Goal: Task Accomplishment & Management: Manage account settings

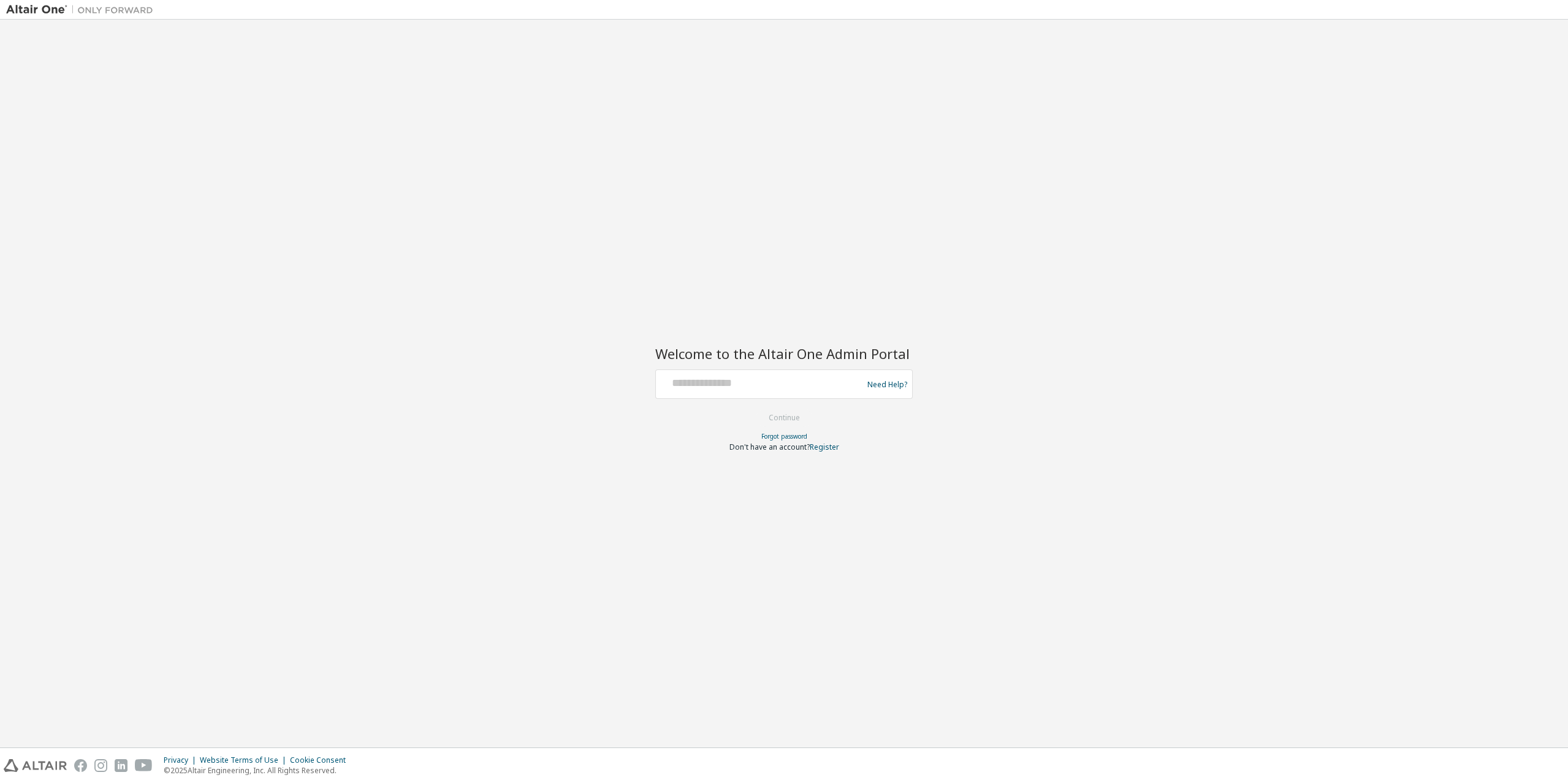
click at [698, 394] on div at bounding box center [761, 384] width 201 height 23
click at [704, 389] on input "text" at bounding box center [761, 381] width 201 height 17
click at [739, 383] on input "text" at bounding box center [761, 381] width 201 height 17
paste input "**********"
type input "**********"
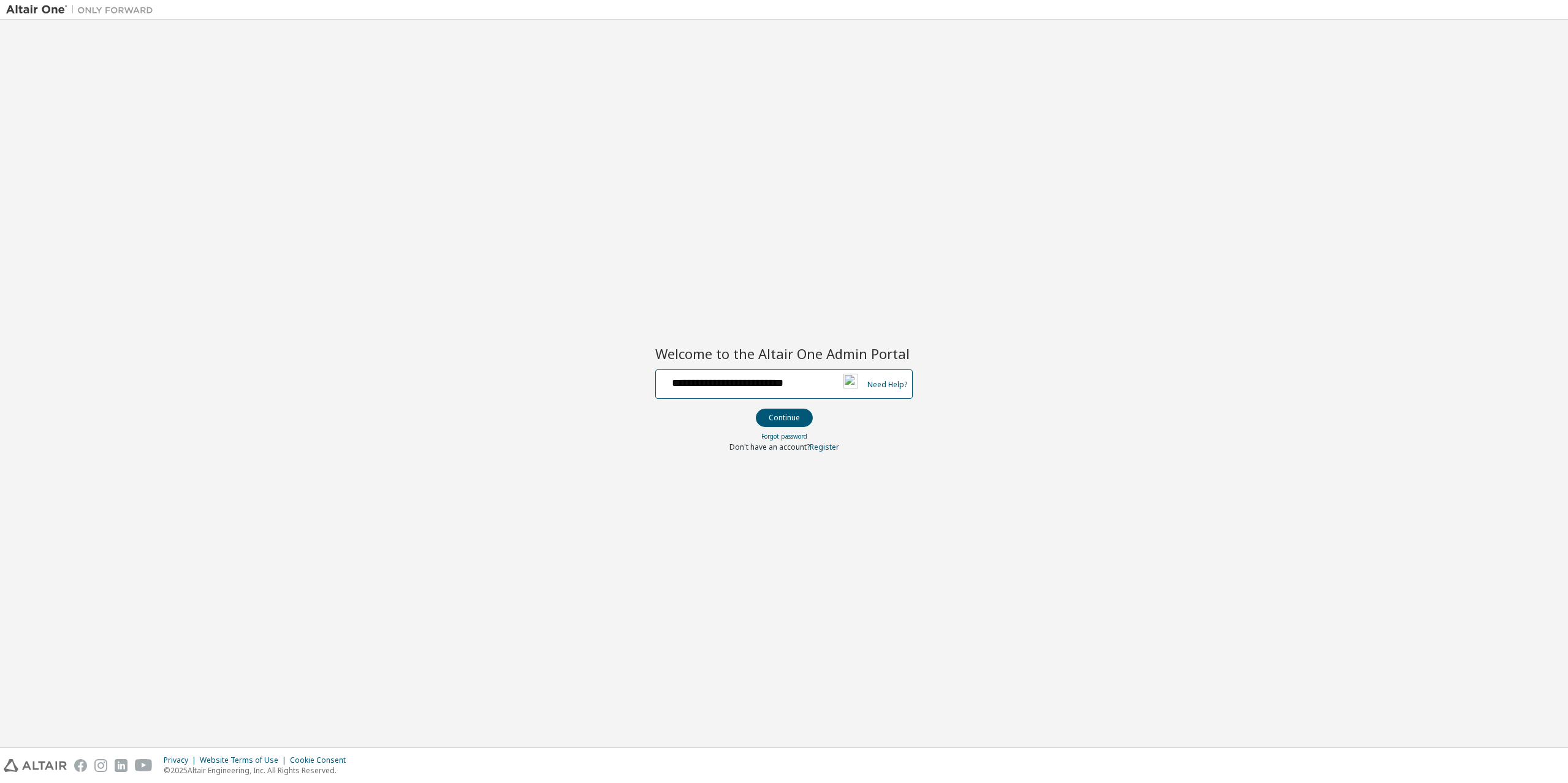
click at [756, 409] on button "Continue" at bounding box center [784, 418] width 57 height 18
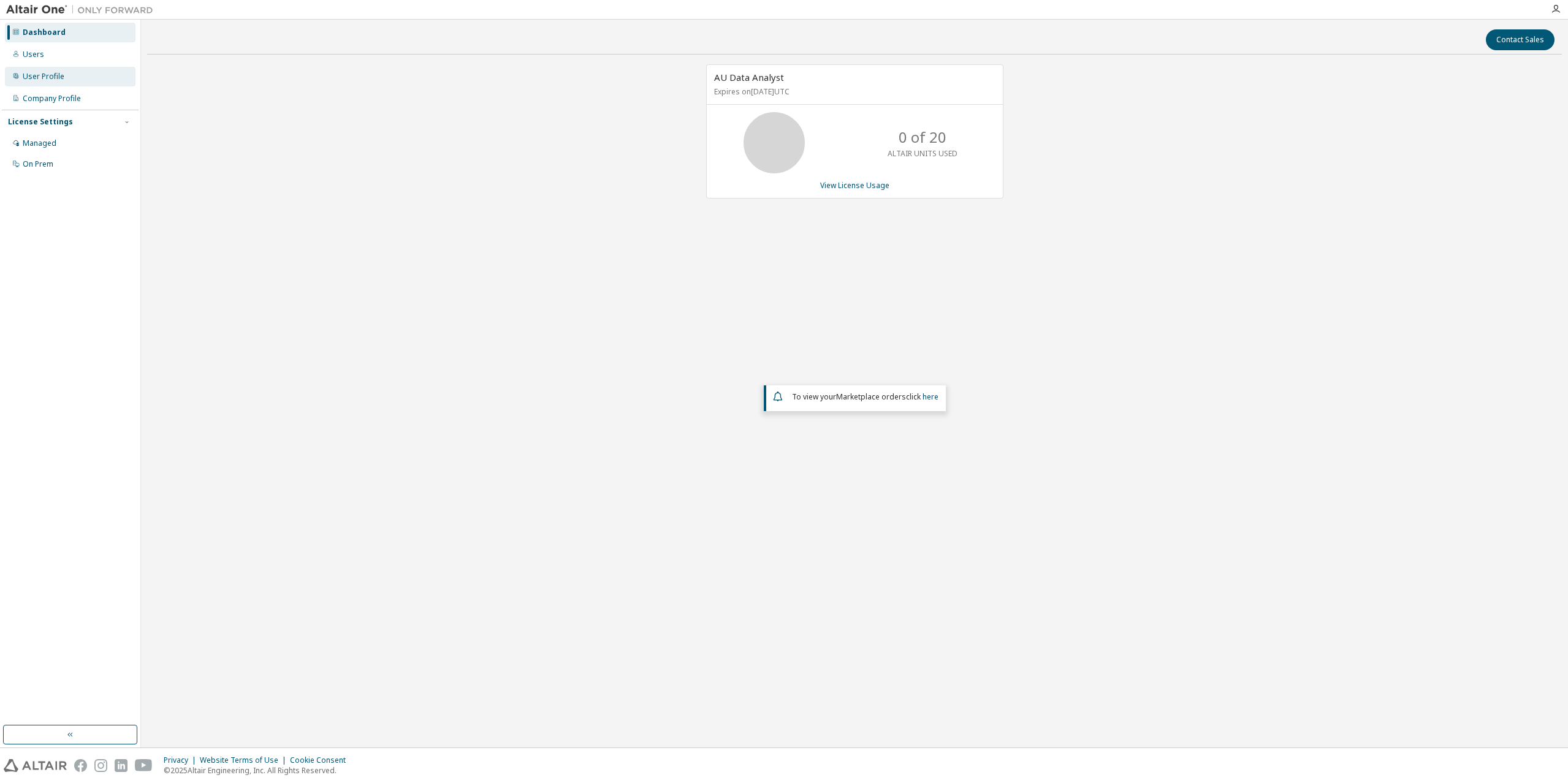
click at [65, 76] on div "User Profile" at bounding box center [70, 76] width 131 height 20
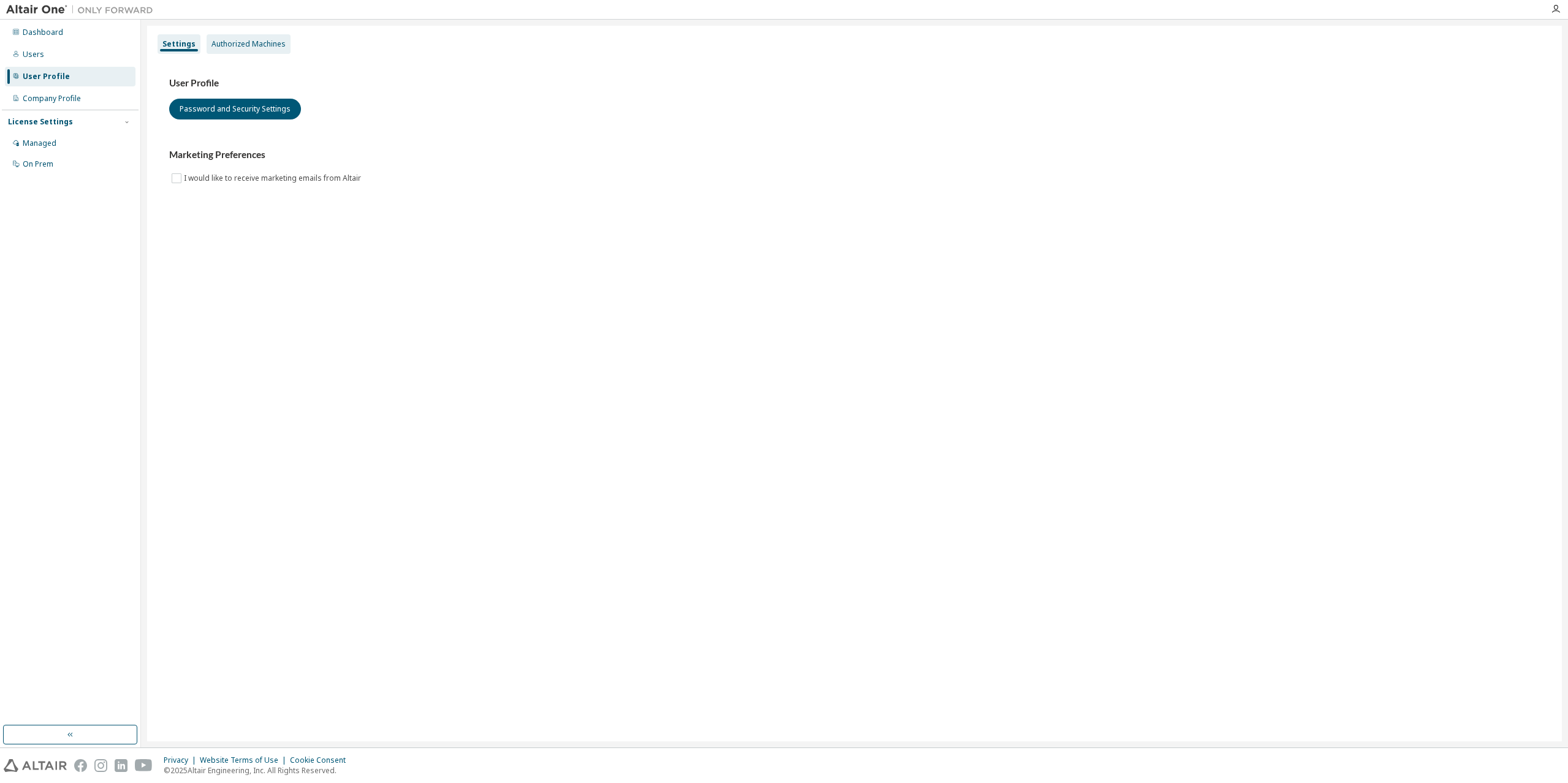
click at [246, 47] on div "Authorized Machines" at bounding box center [248, 44] width 74 height 10
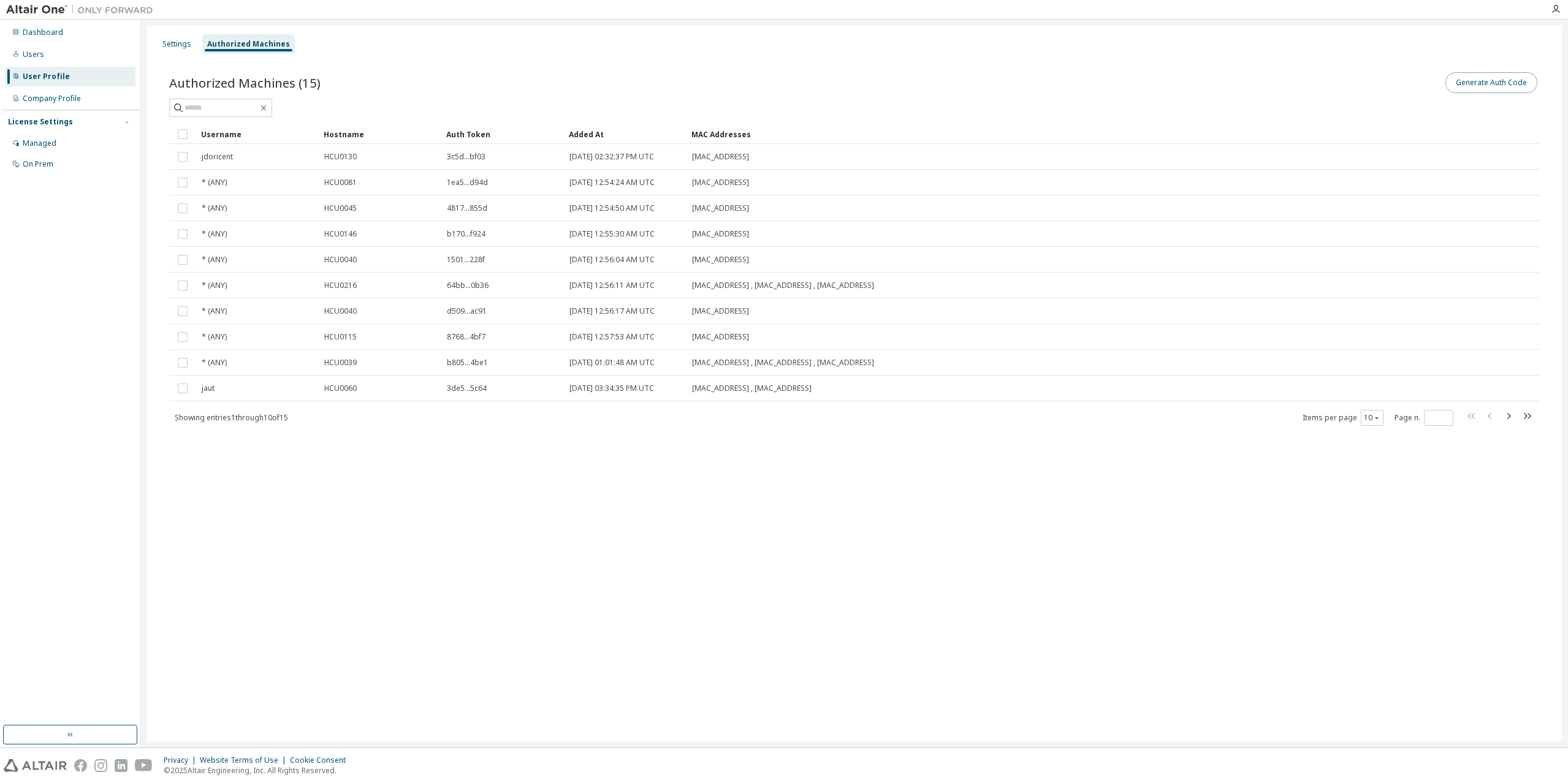
click at [1466, 79] on button "Generate Auth Code" at bounding box center [1492, 83] width 92 height 21
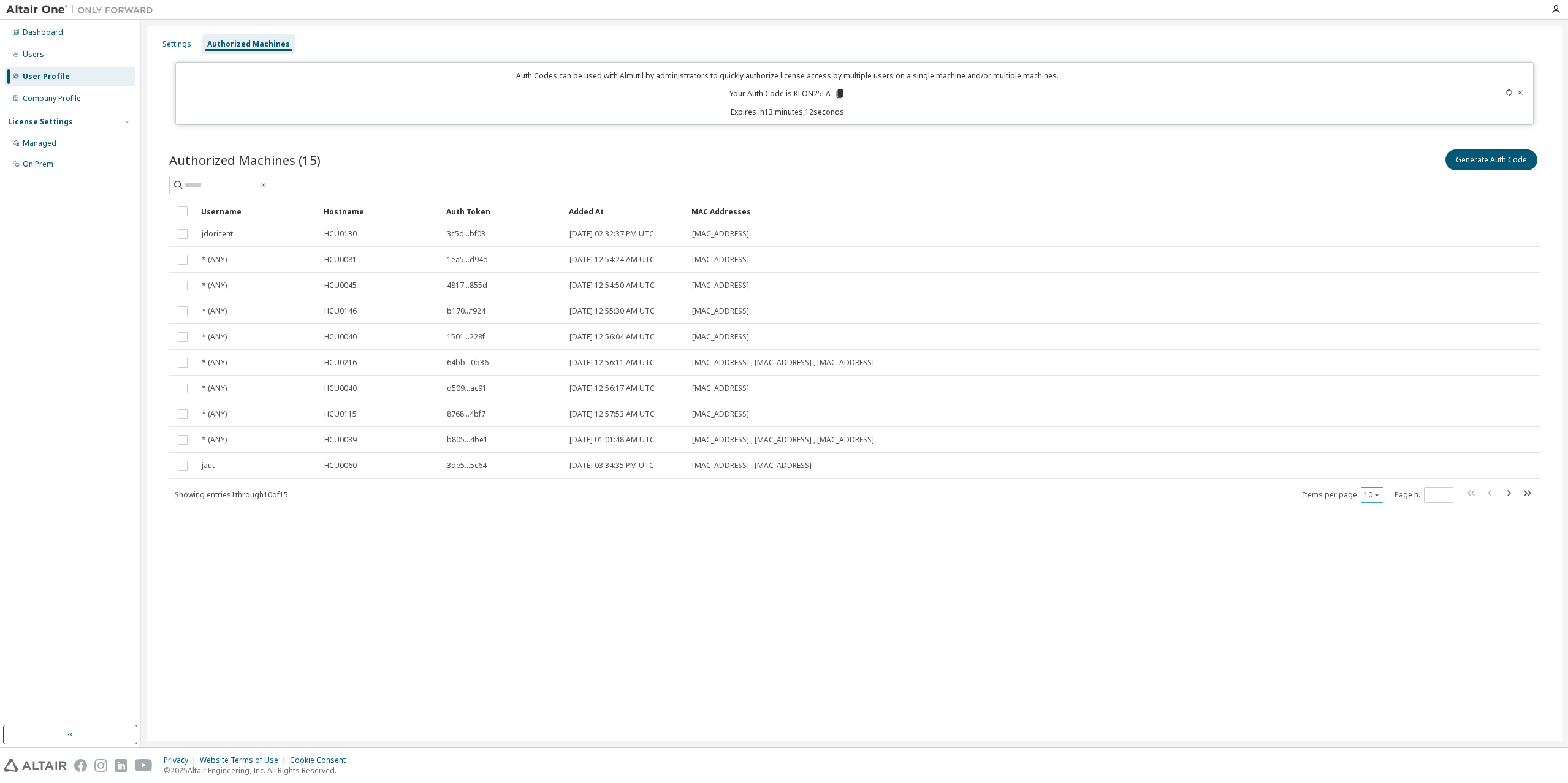
click at [1375, 496] on icon "button" at bounding box center [1377, 495] width 7 height 7
click at [1378, 555] on div "50" at bounding box center [1410, 556] width 98 height 15
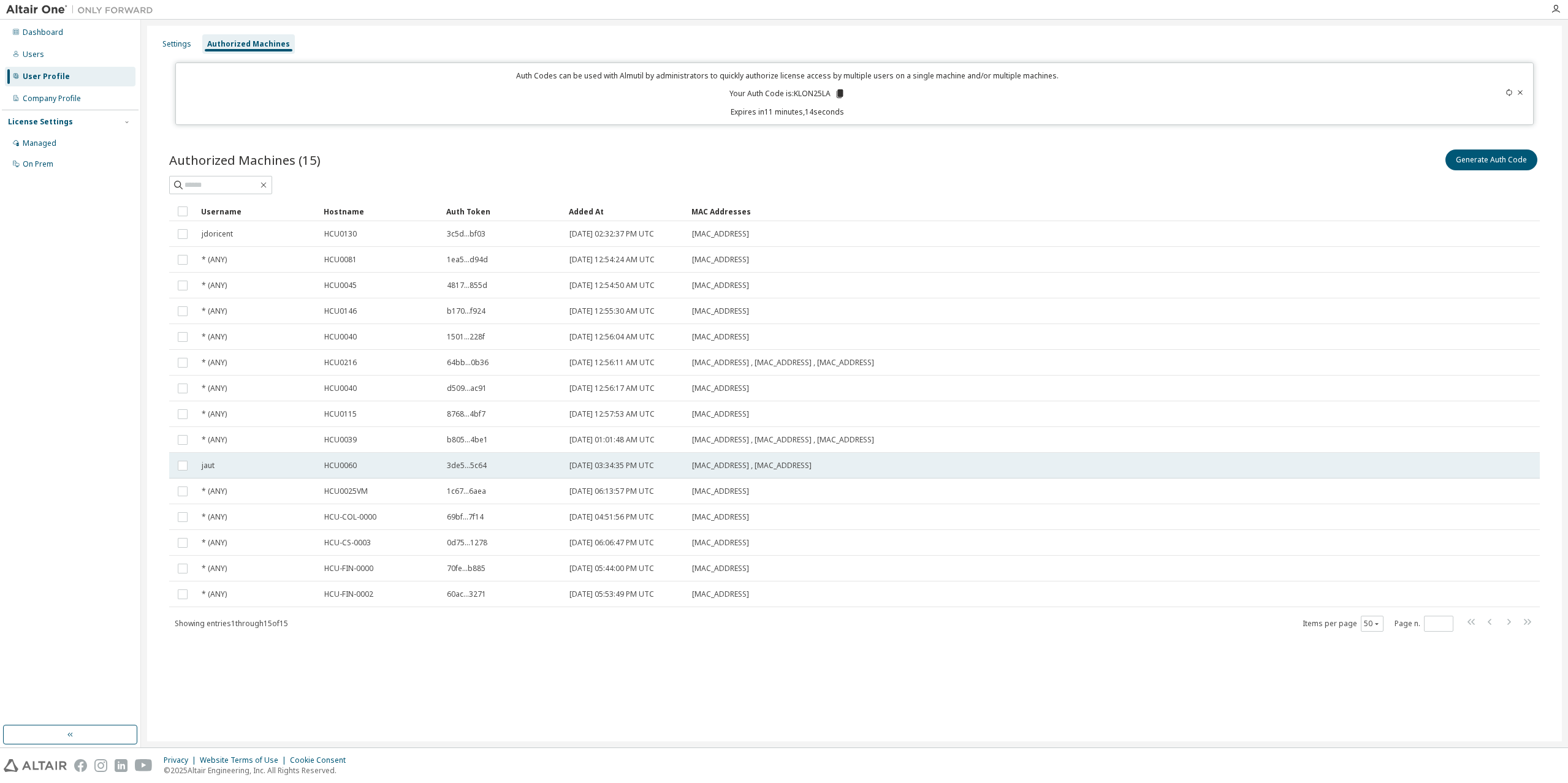
drag, startPoint x: 325, startPoint y: 466, endPoint x: 802, endPoint y: 460, distance: 477.0
click at [802, 460] on tr "jaut HCU0060 3de5...5c64 [DATE] 03:34:35 PM UTC [MAC_ADDRESS] , [MAC_ADDRESS]" at bounding box center [854, 466] width 1371 height 25
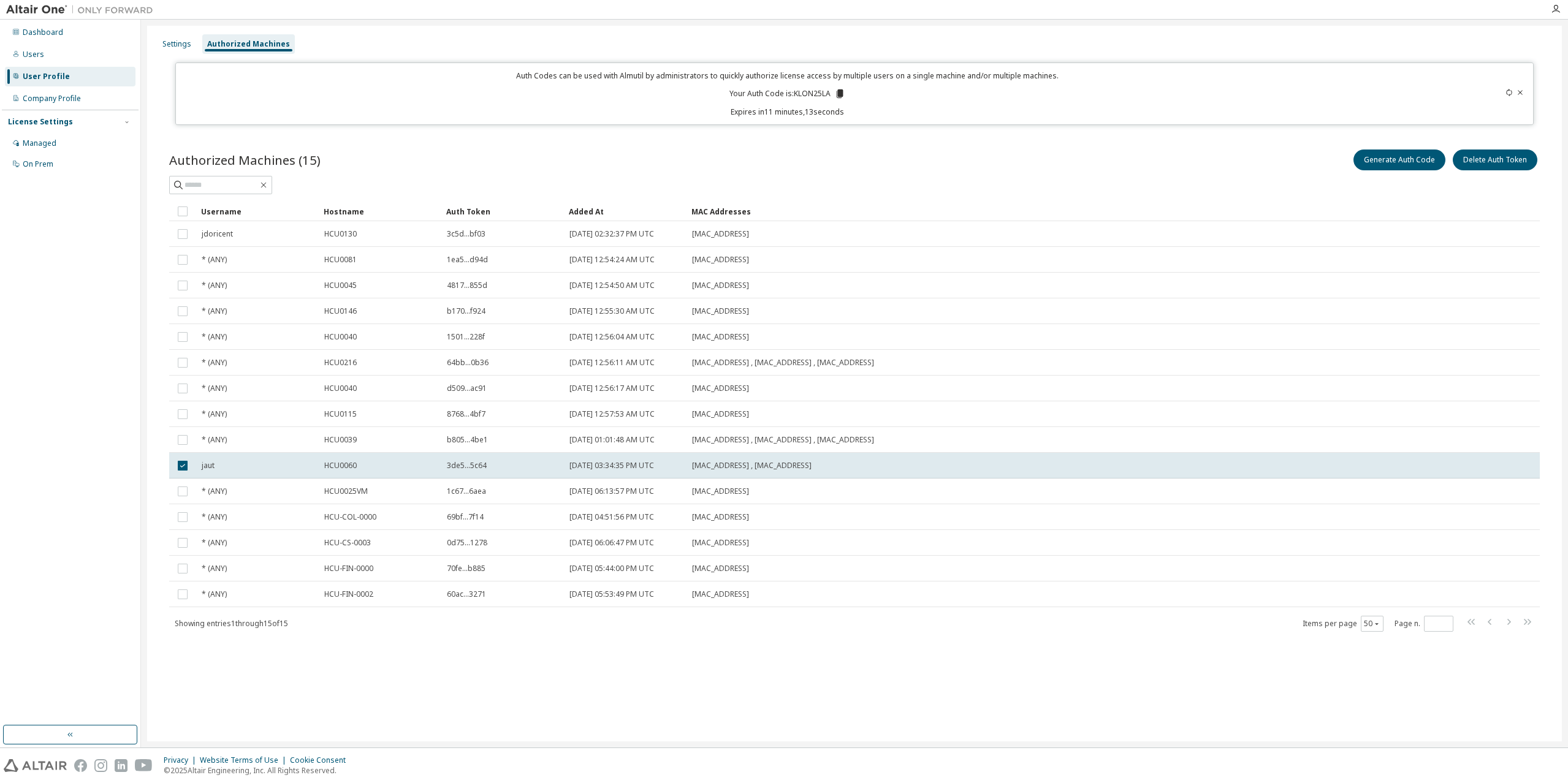
click at [812, 470] on span "[MAC_ADDRESS] , [MAC_ADDRESS]" at bounding box center [752, 466] width 120 height 10
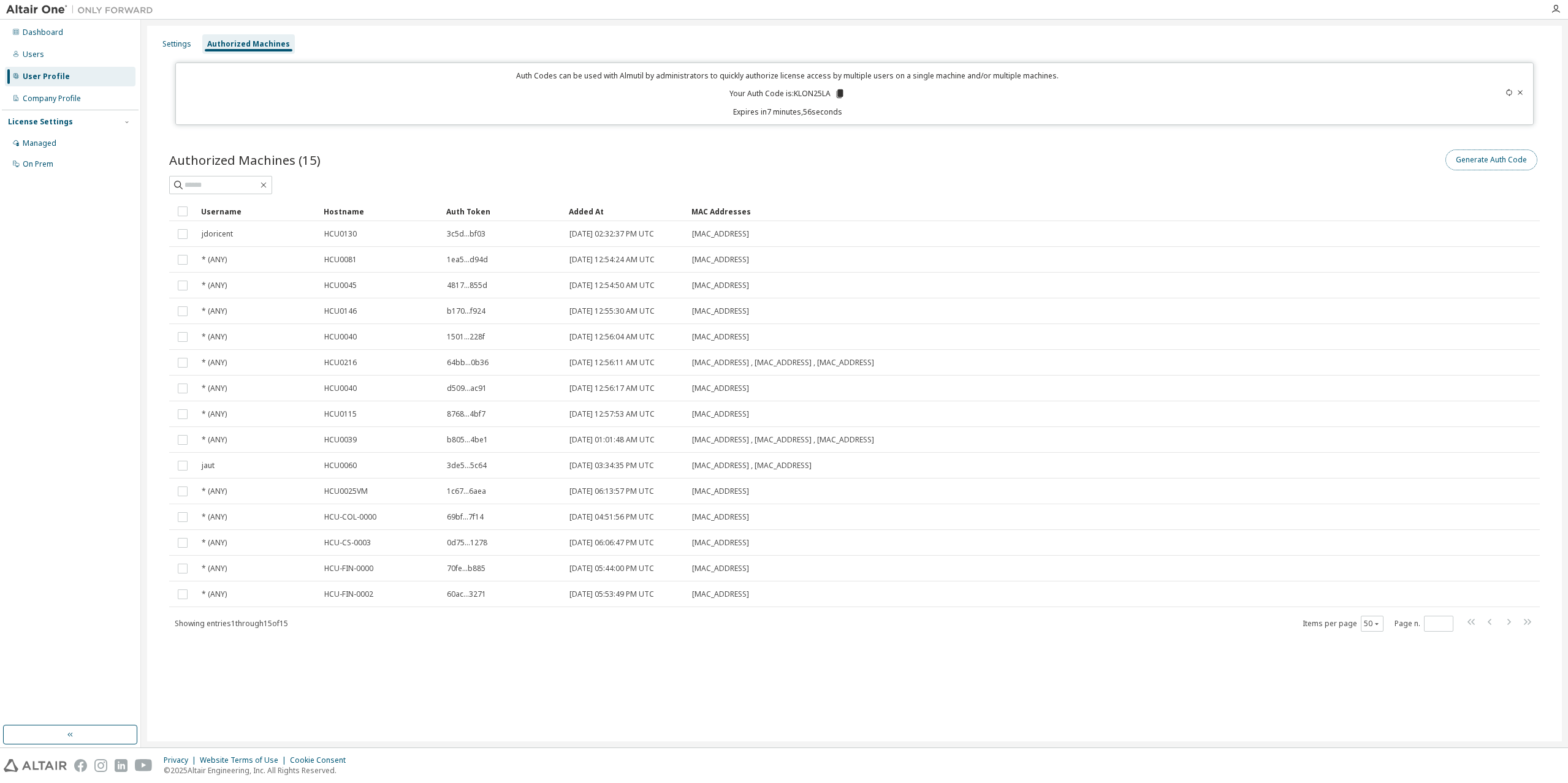
click at [1465, 166] on button "Generate Auth Code" at bounding box center [1492, 160] width 92 height 21
click at [1521, 92] on icon at bounding box center [1520, 92] width 7 height 7
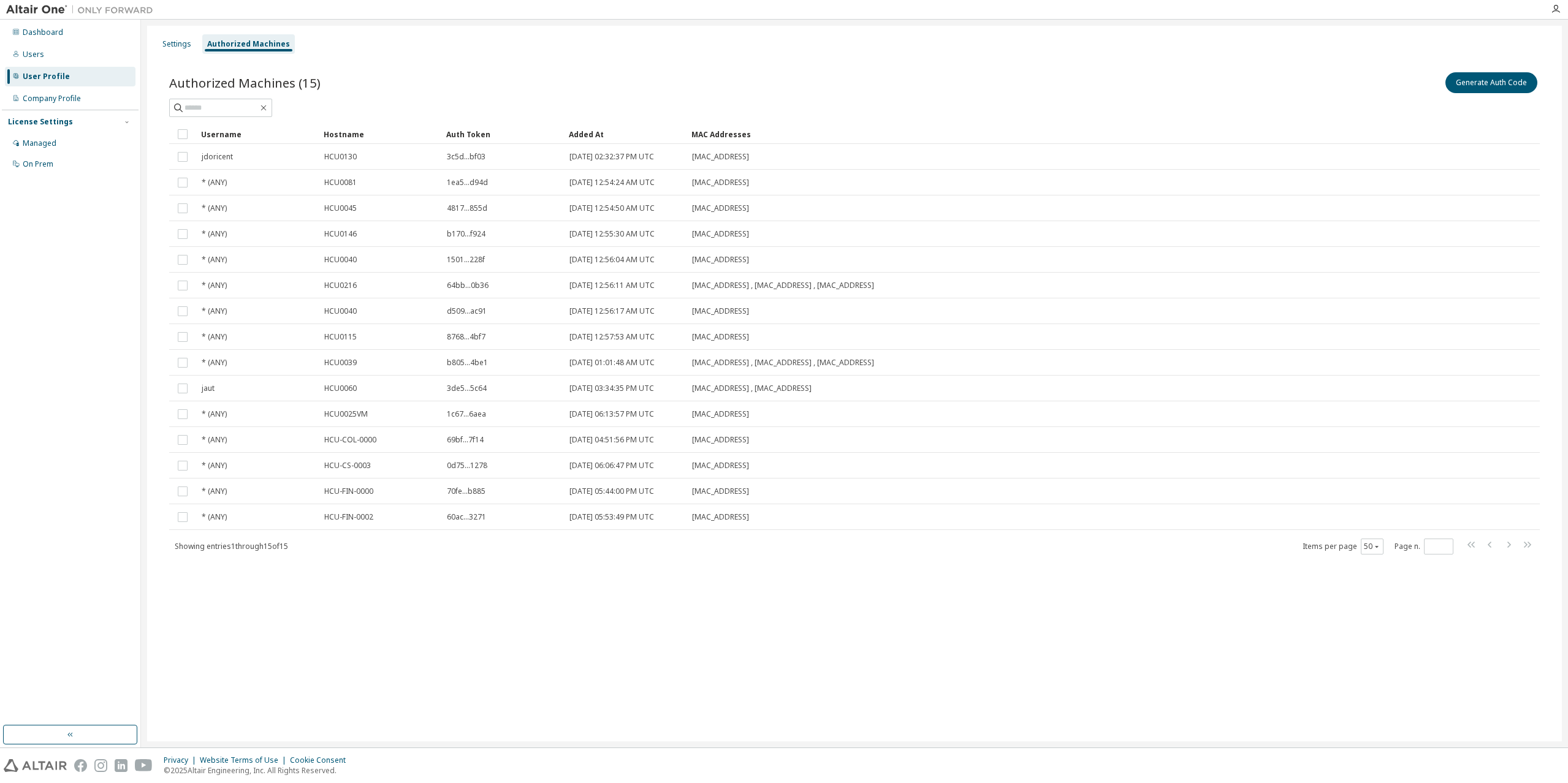
click at [1508, 93] on div "Generate Auth Code" at bounding box center [1197, 82] width 685 height 25
click at [1502, 84] on button "Generate Auth Code" at bounding box center [1492, 83] width 92 height 21
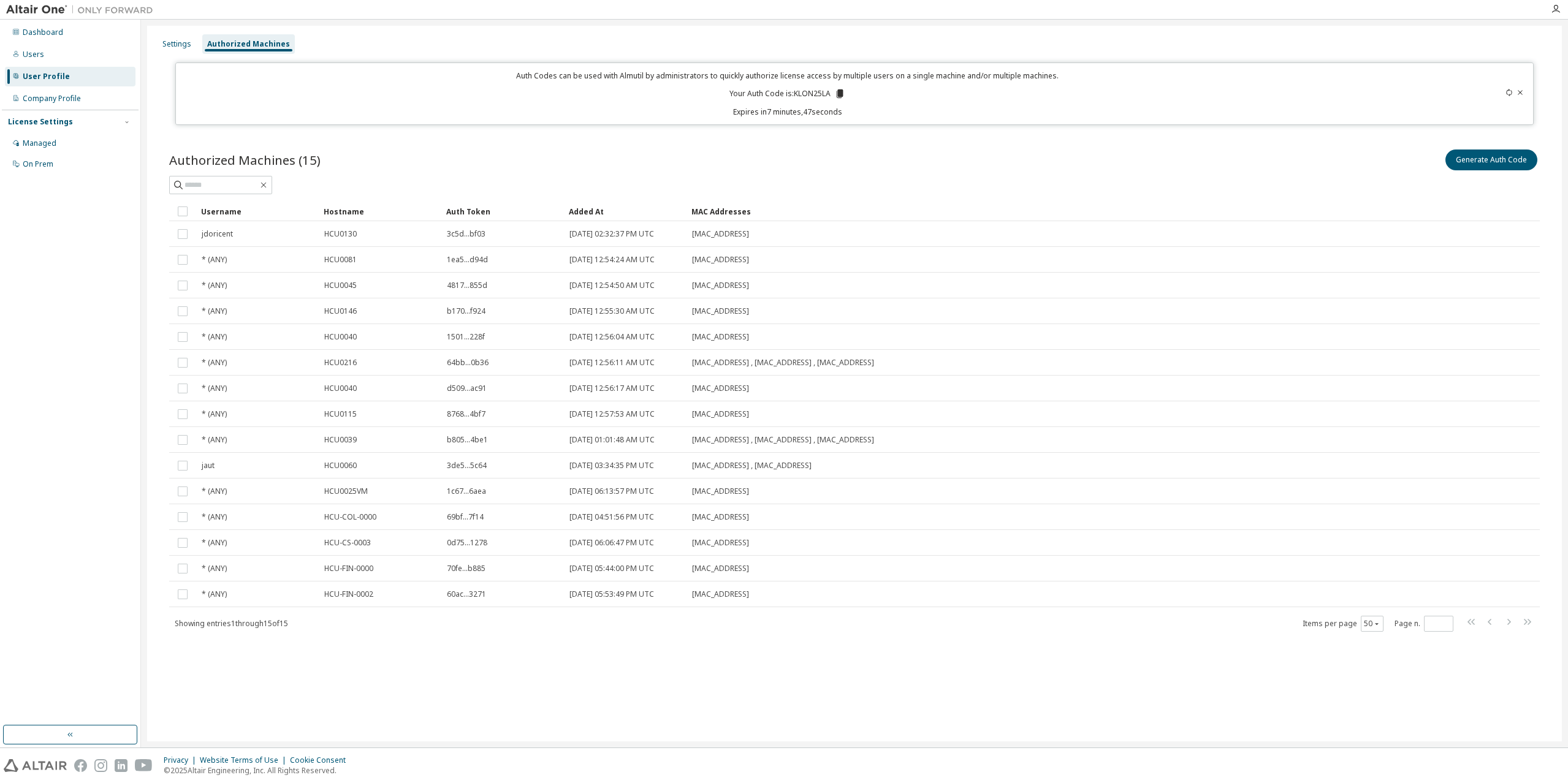
click at [840, 89] on icon at bounding box center [840, 94] width 7 height 9
click at [1521, 94] on icon at bounding box center [1520, 92] width 7 height 7
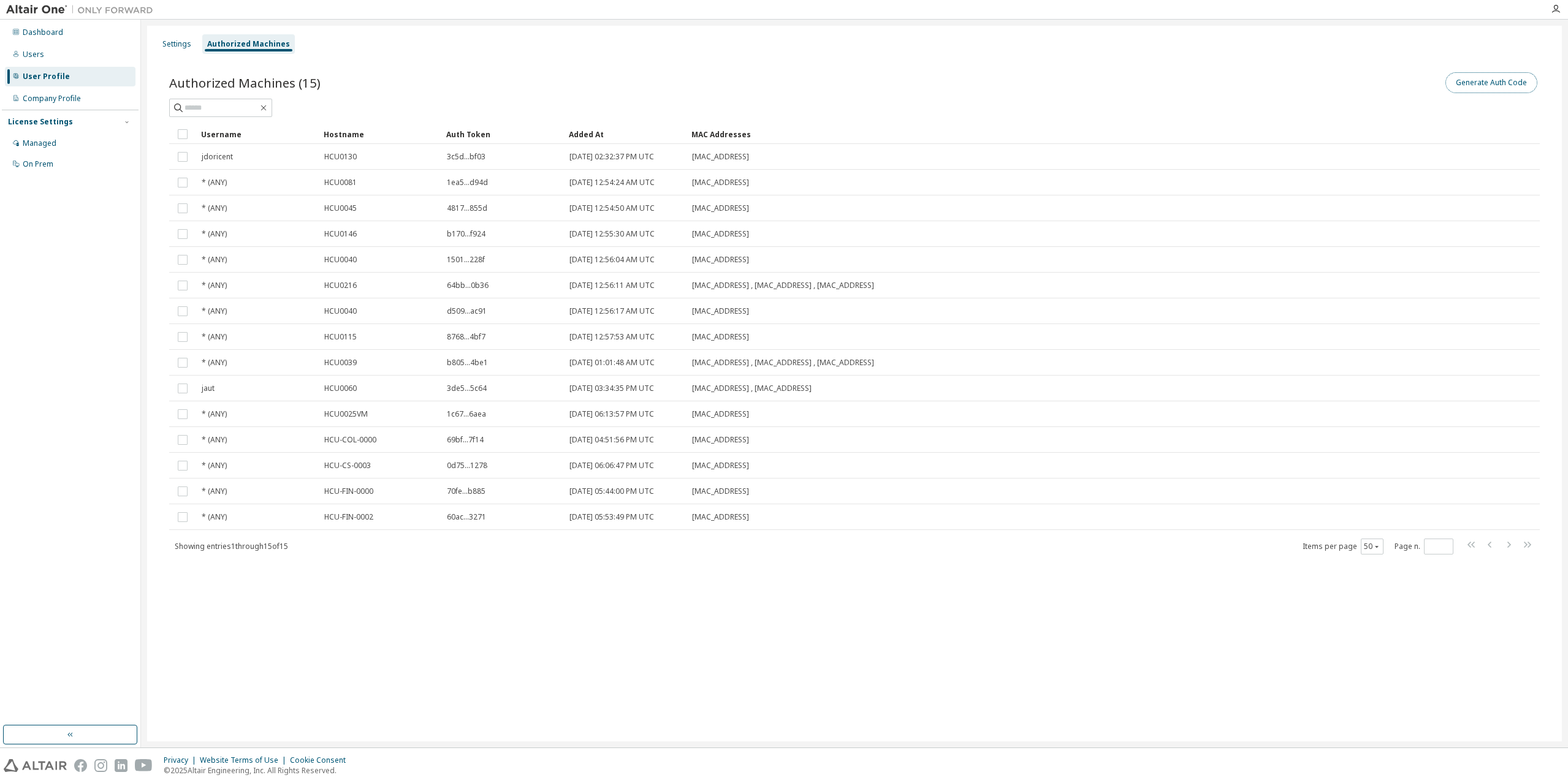
click at [1474, 78] on button "Generate Auth Code" at bounding box center [1492, 83] width 92 height 21
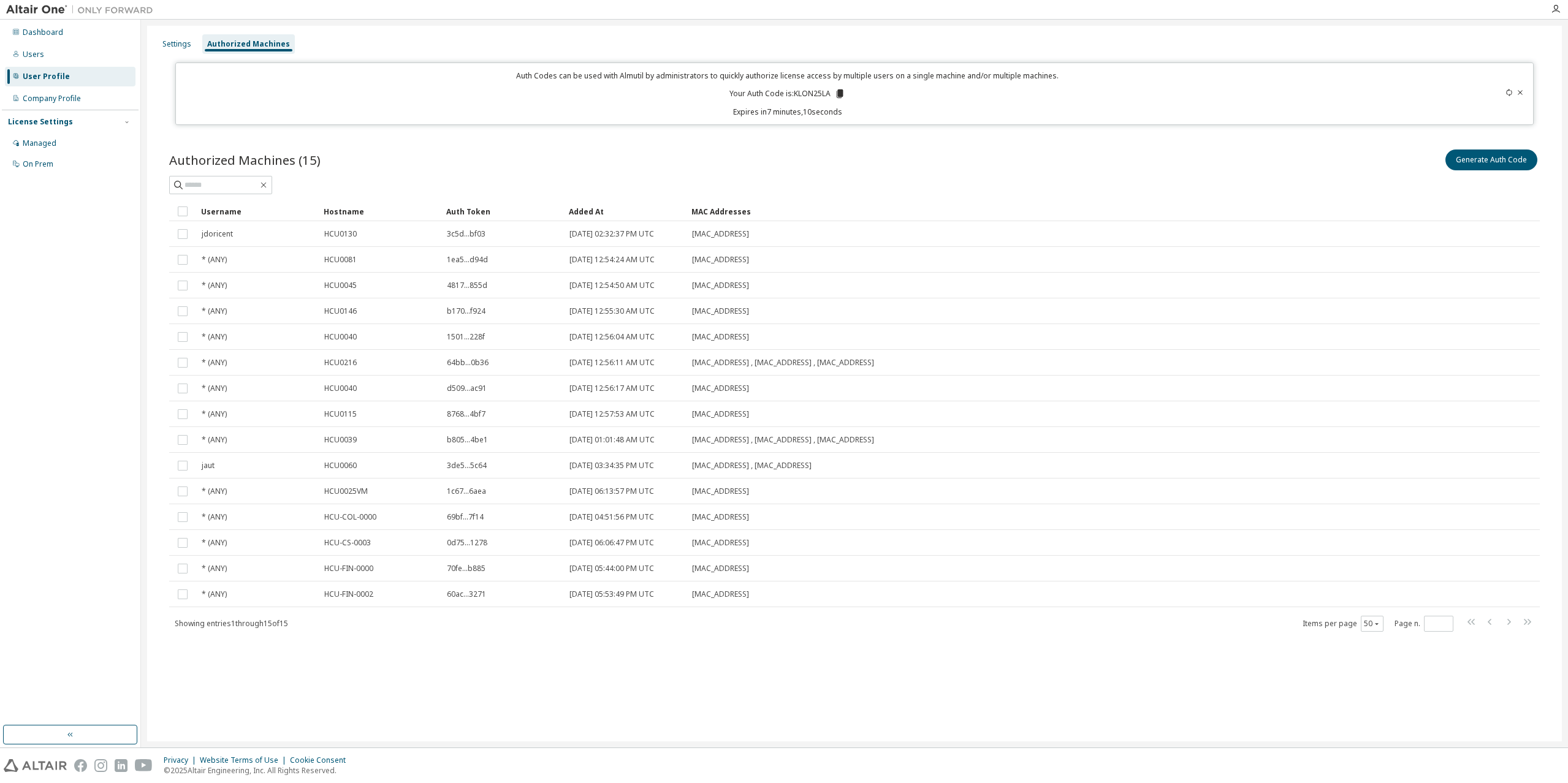
click at [220, 41] on div "Authorized Machines" at bounding box center [248, 44] width 83 height 10
click at [1504, 91] on div at bounding box center [1458, 94] width 134 height 46
click at [1508, 90] on icon at bounding box center [1509, 92] width 6 height 7
click at [1508, 92] on icon at bounding box center [1509, 92] width 7 height 7
